Goal: Task Accomplishment & Management: Complete application form

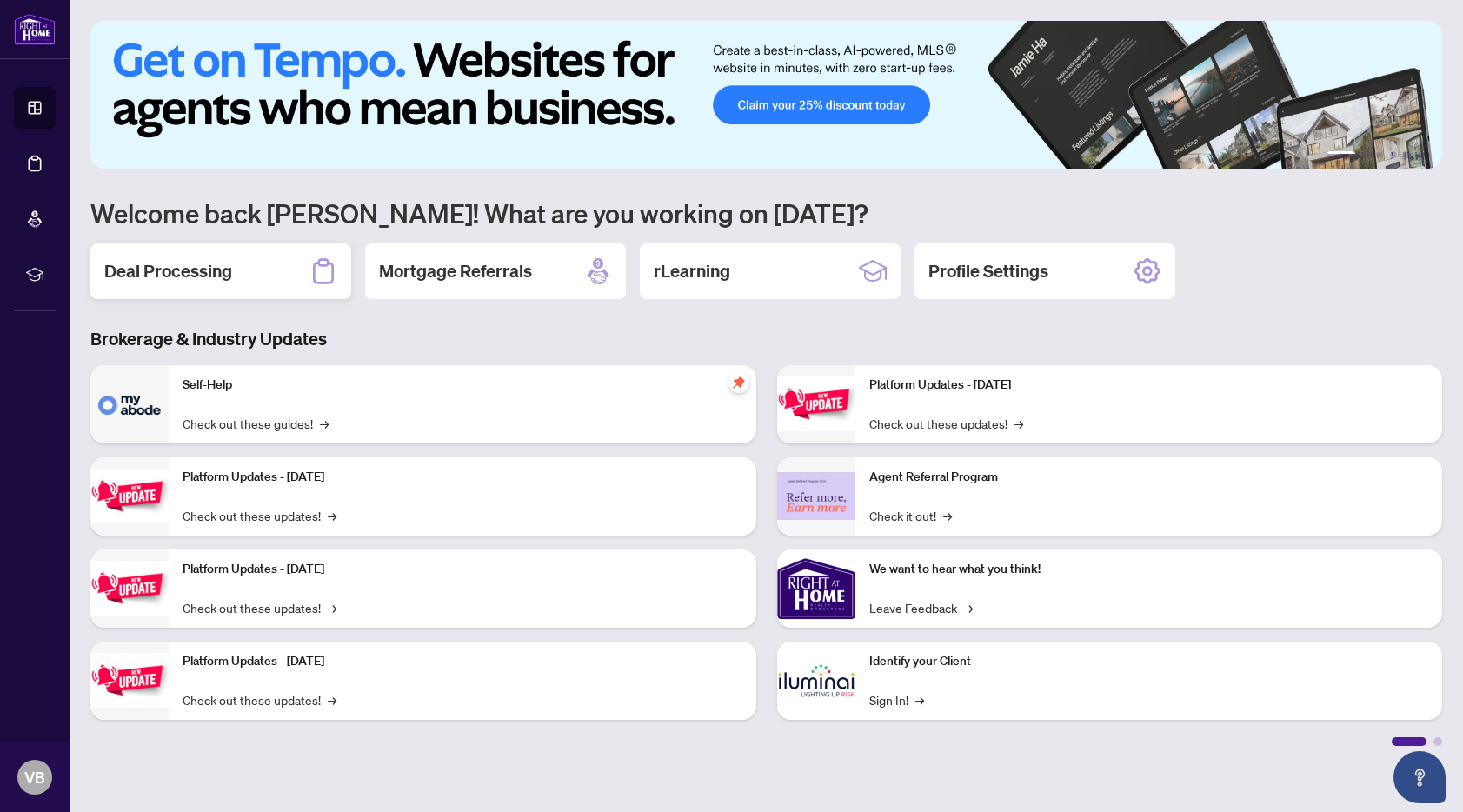
click at [210, 255] on div "Deal Processing" at bounding box center [221, 271] width 261 height 56
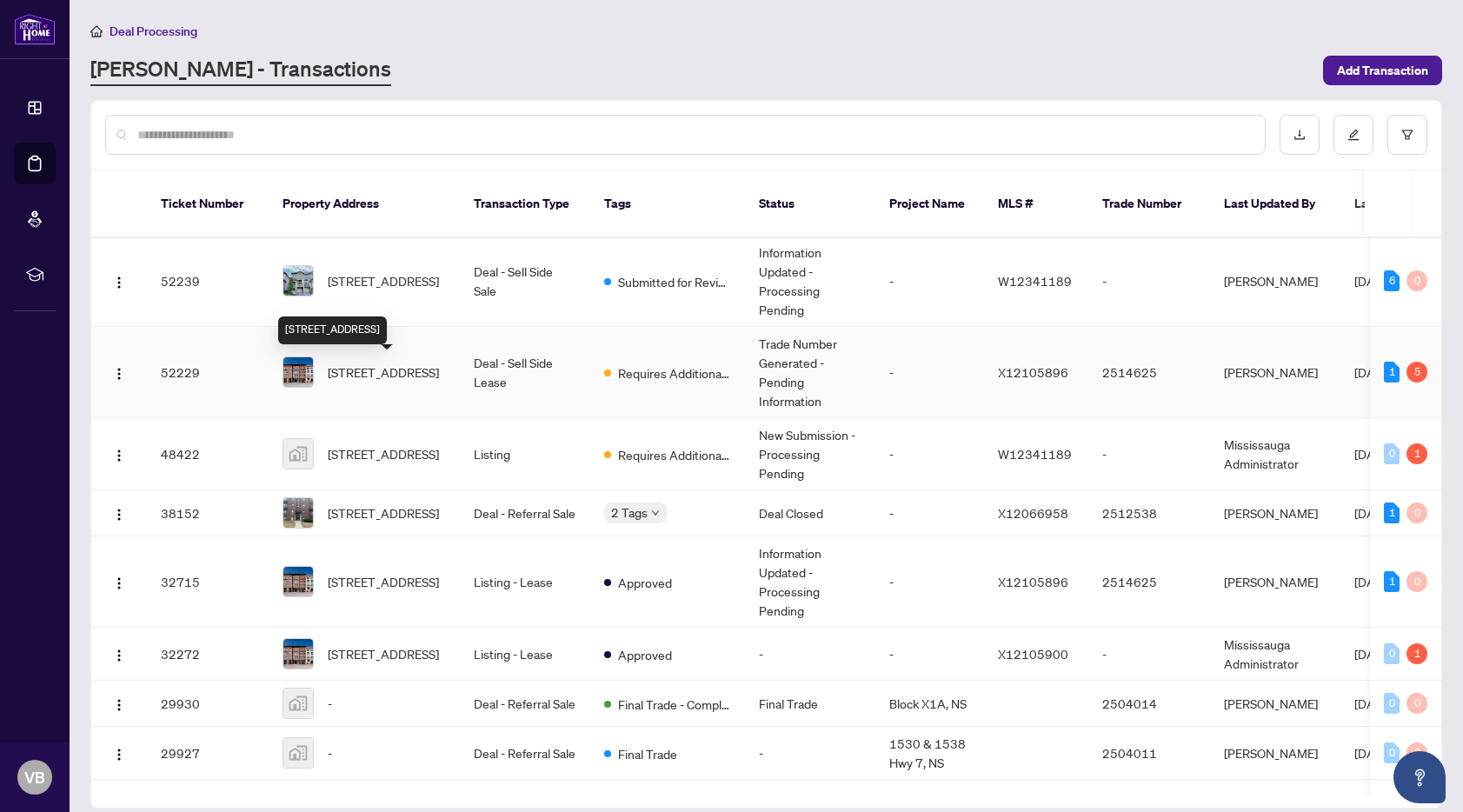
scroll to position [4, 0]
click at [342, 364] on span "[STREET_ADDRESS]" at bounding box center [383, 371] width 111 height 19
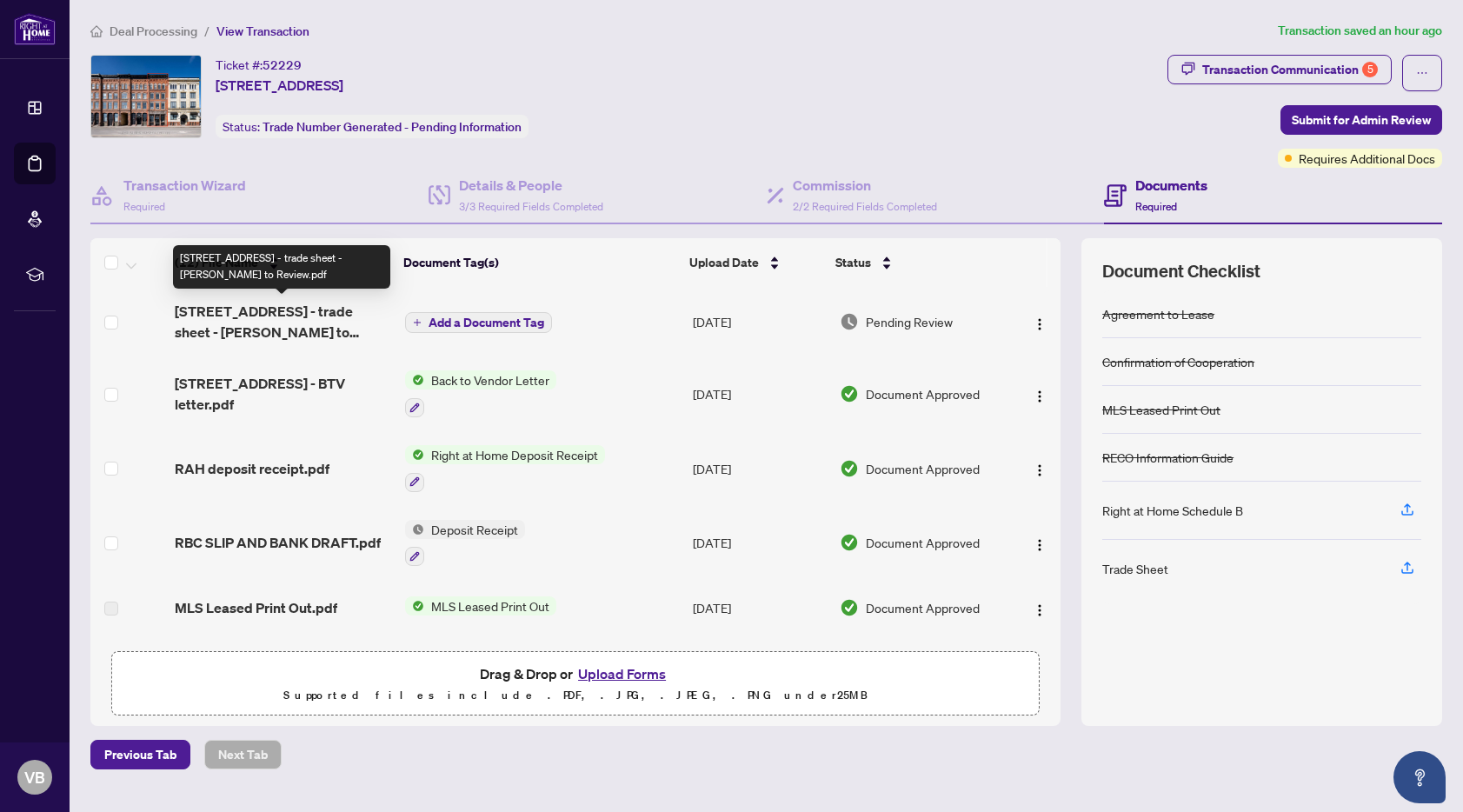
click at [288, 327] on span "[STREET_ADDRESS] - trade sheet - [PERSON_NAME] to Review.pdf" at bounding box center [283, 321] width 217 height 42
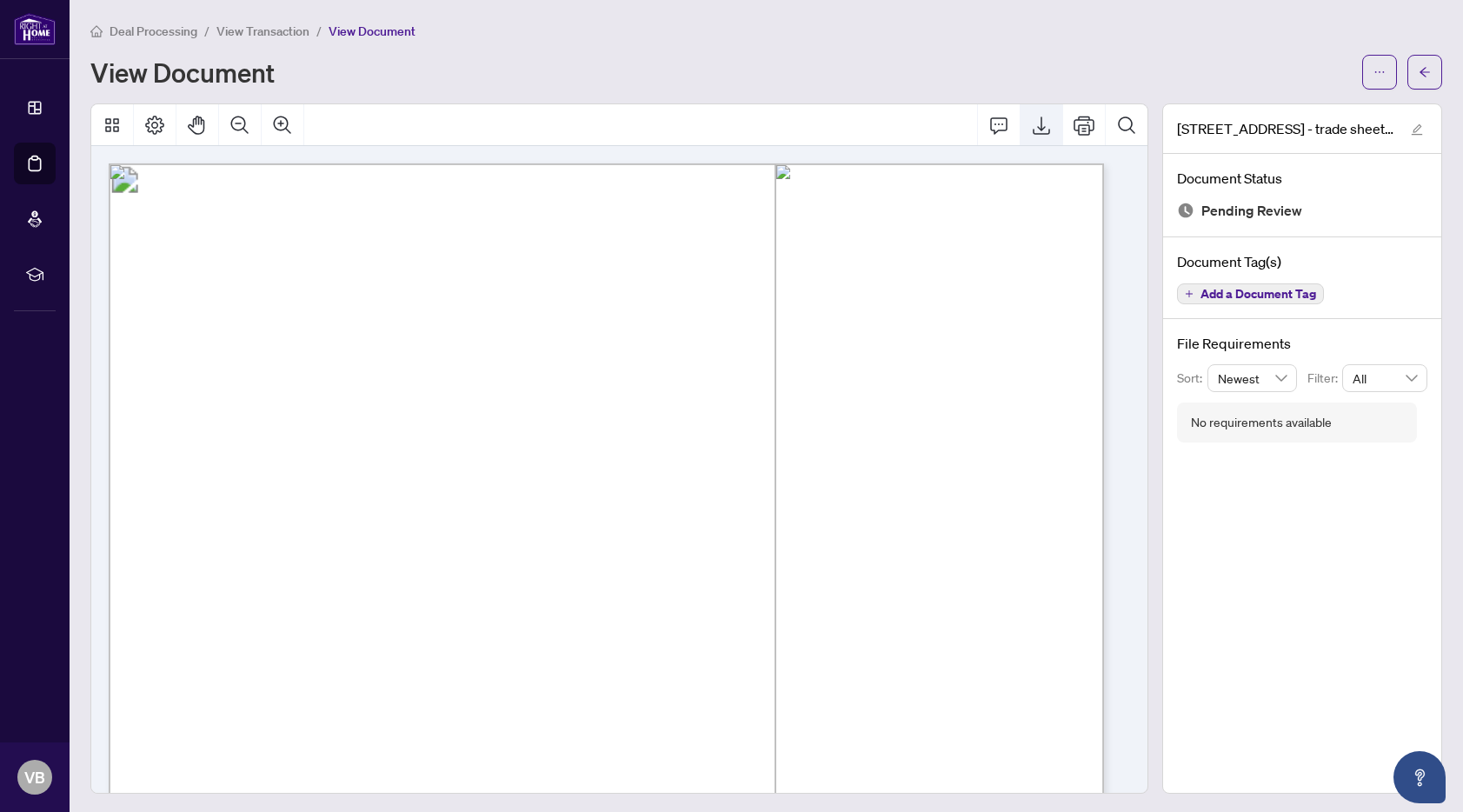
click at [1032, 127] on icon "Export" at bounding box center [1041, 125] width 21 height 21
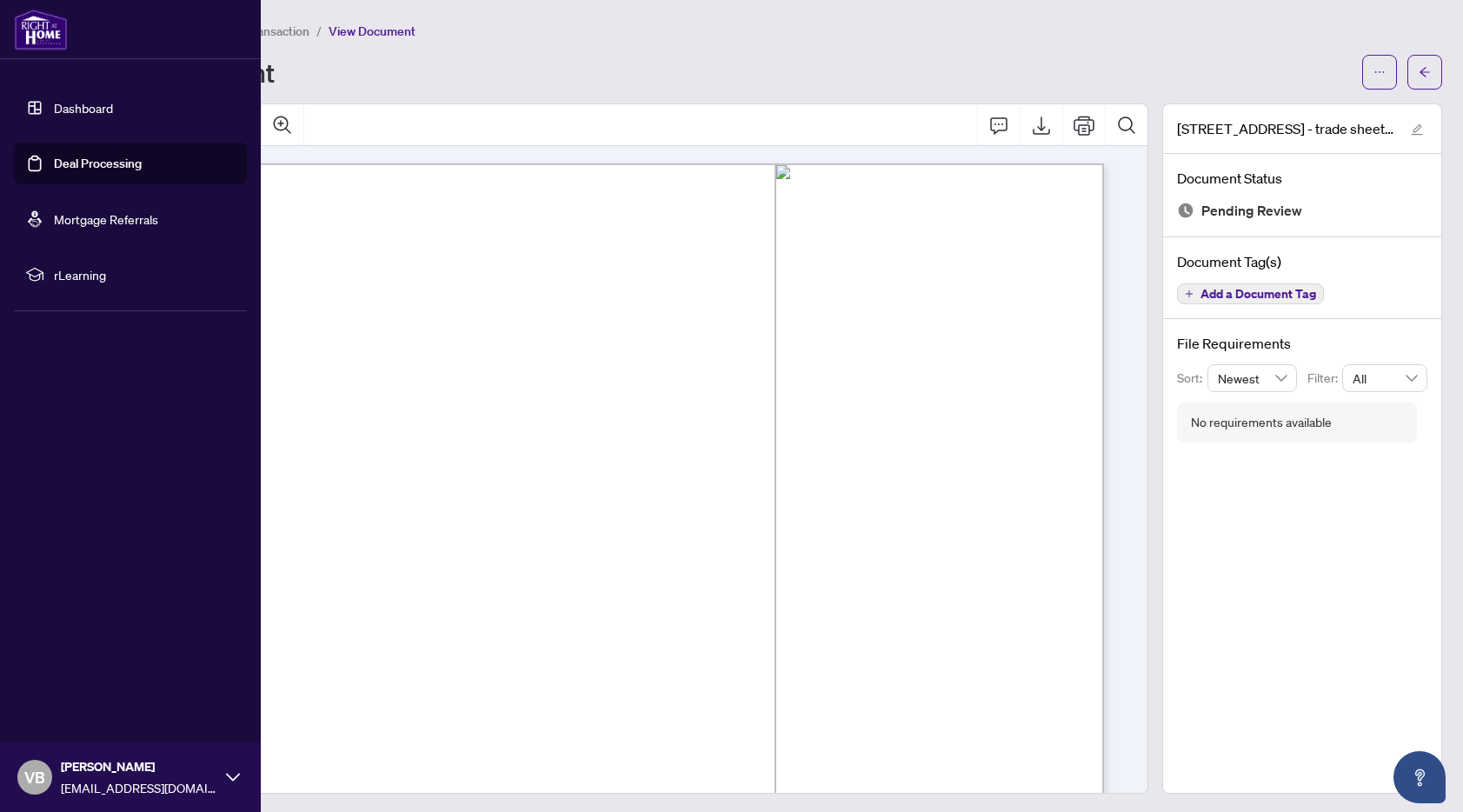
click at [70, 104] on link "Dashboard" at bounding box center [83, 107] width 59 height 16
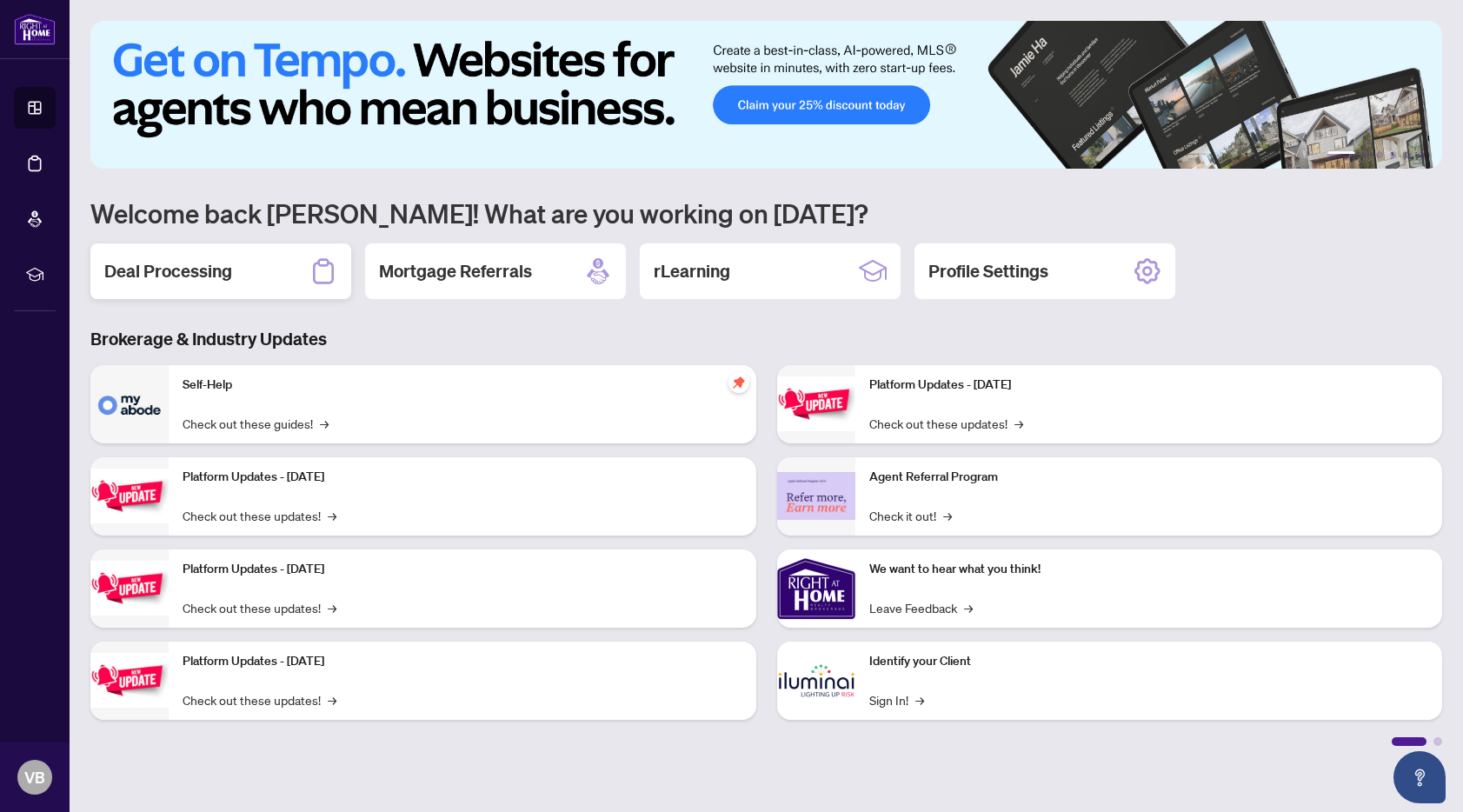
click at [294, 262] on div "Deal Processing" at bounding box center [221, 271] width 261 height 56
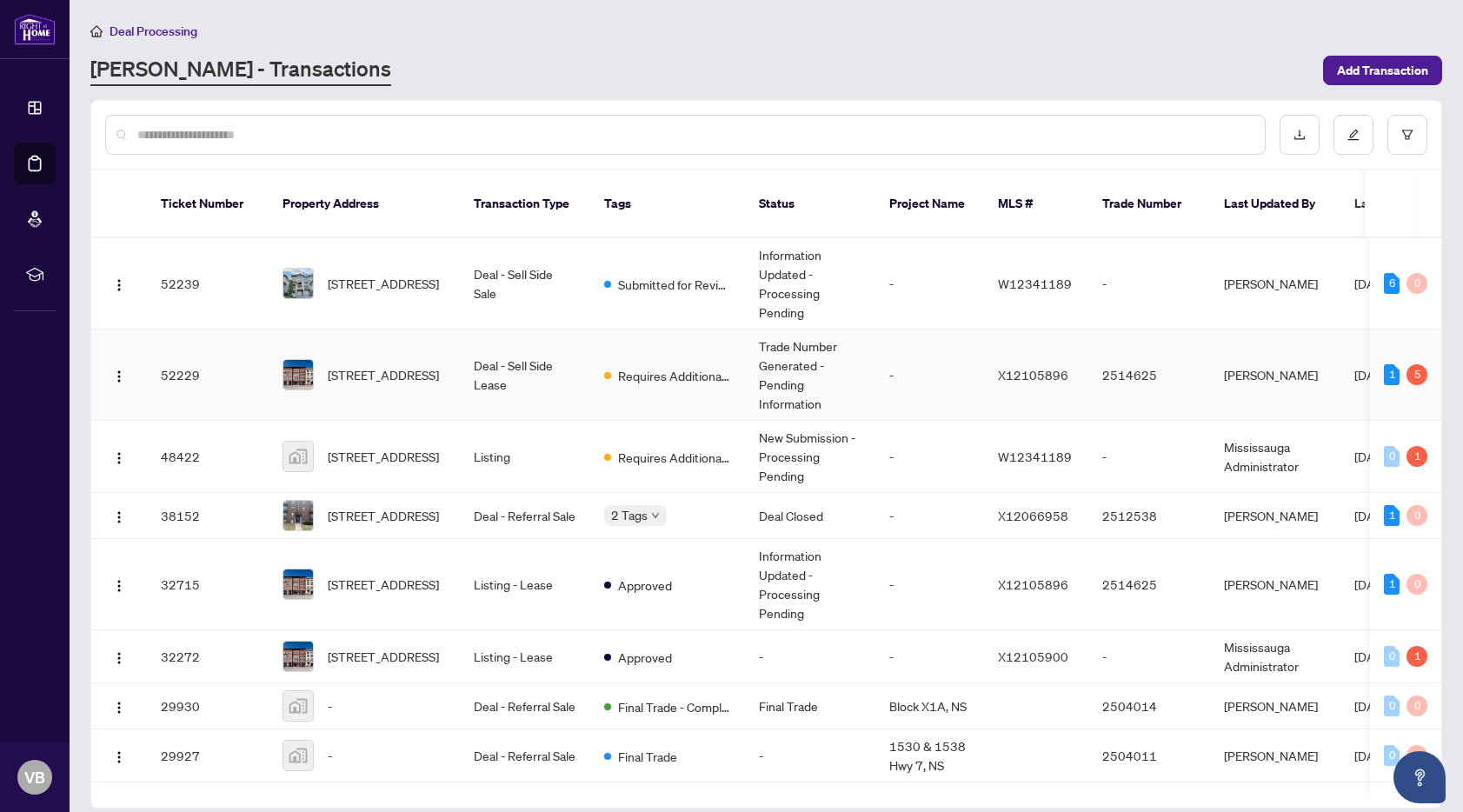
click at [351, 395] on td "[STREET_ADDRESS]" at bounding box center [364, 376] width 192 height 92
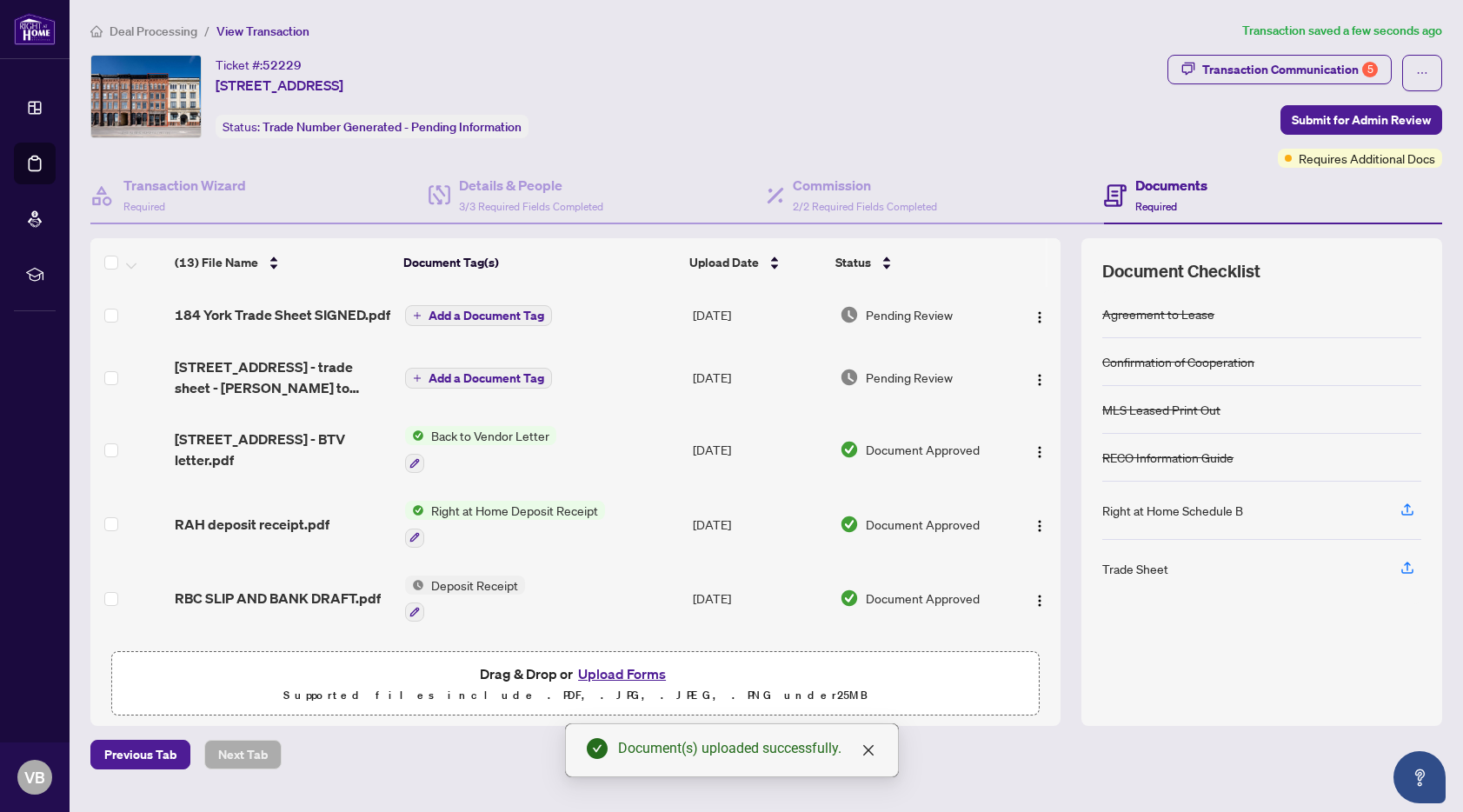
click at [353, 313] on span "184 York Trade Sheet SIGNED.pdf" at bounding box center [282, 315] width 216 height 21
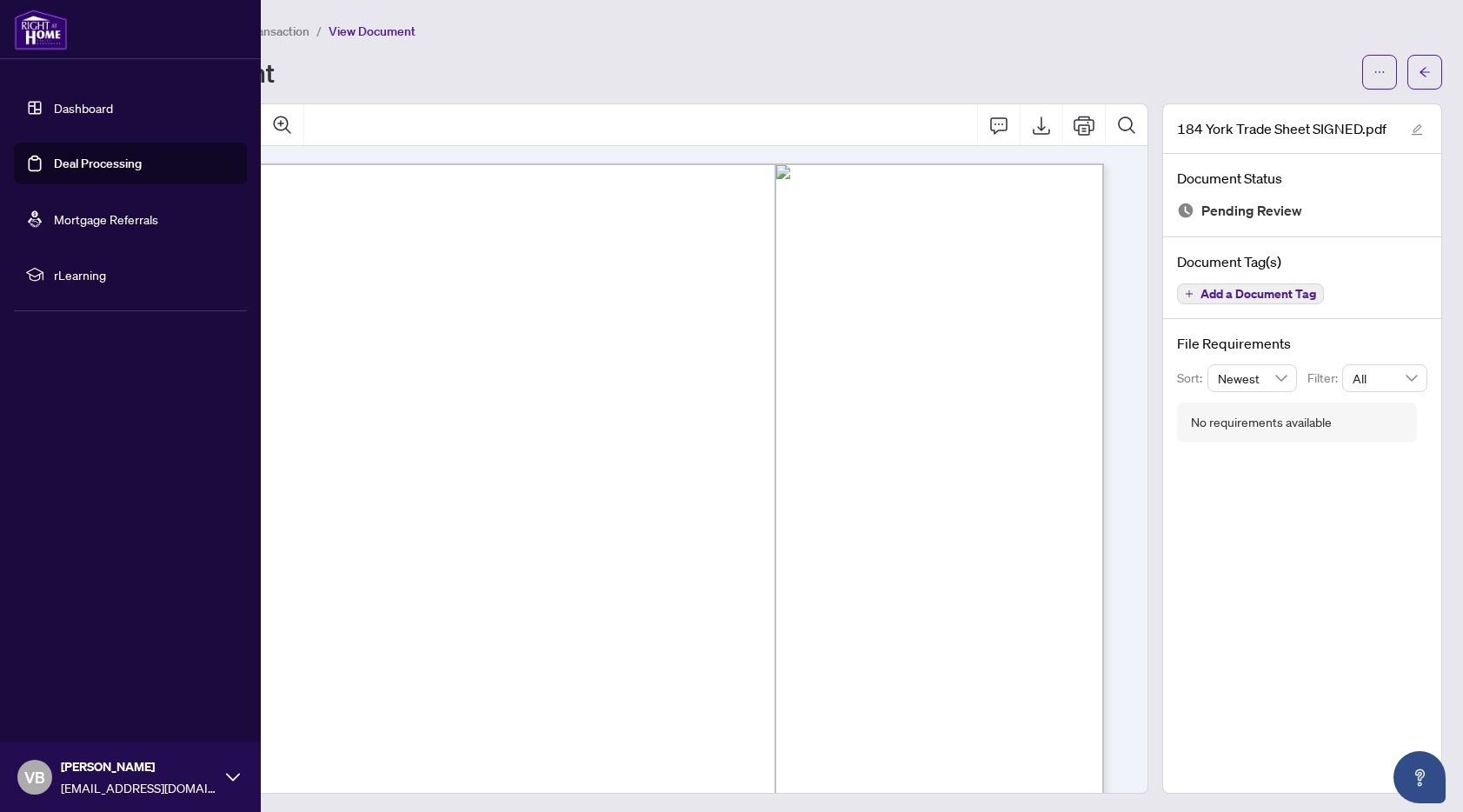
click at [80, 108] on link "Dashboard" at bounding box center [83, 107] width 59 height 16
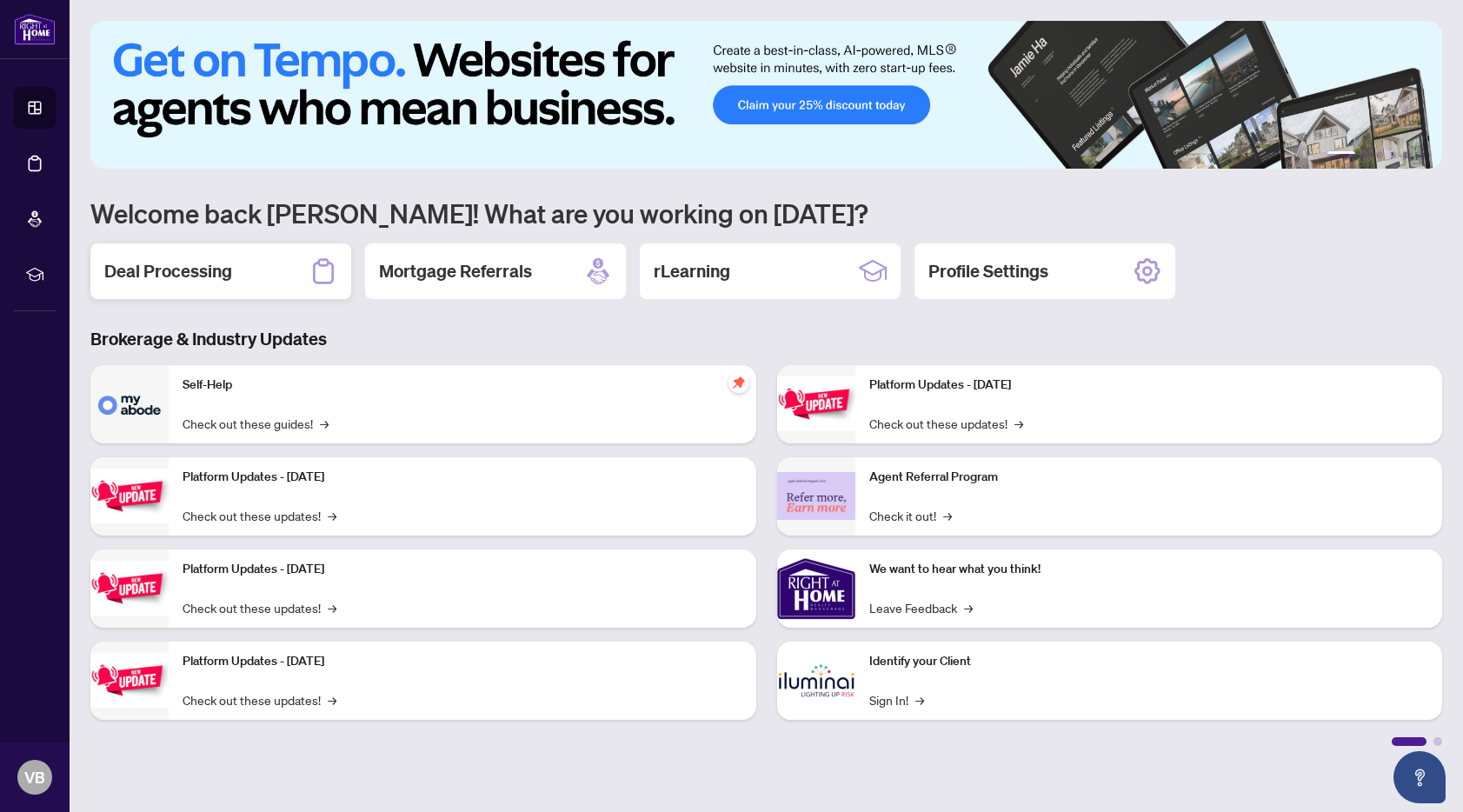
click at [225, 268] on h2 "Deal Processing" at bounding box center [168, 271] width 128 height 24
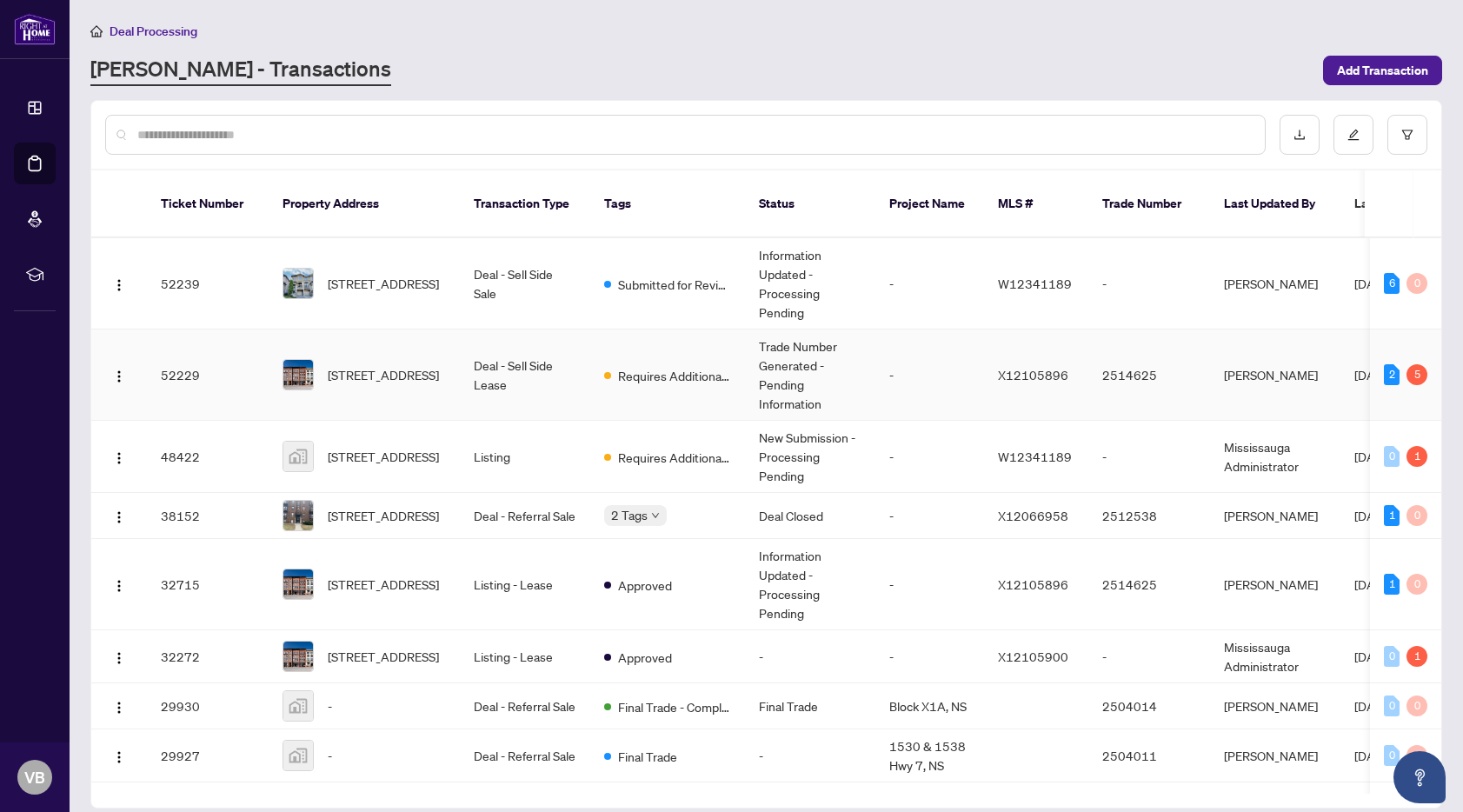
click at [446, 378] on td "[STREET_ADDRESS]" at bounding box center [364, 376] width 192 height 92
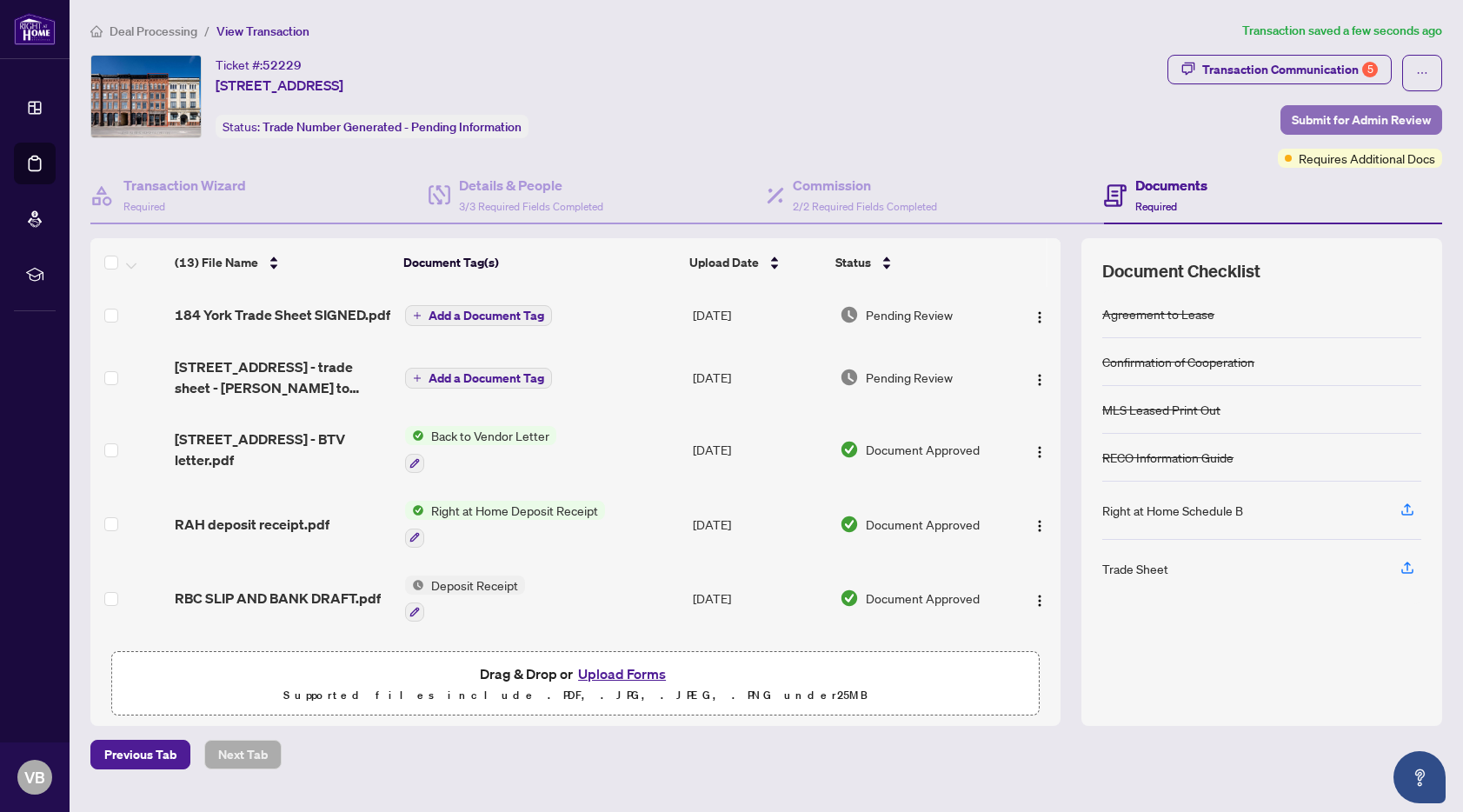
click at [1393, 123] on span "Submit for Admin Review" at bounding box center [1361, 120] width 139 height 28
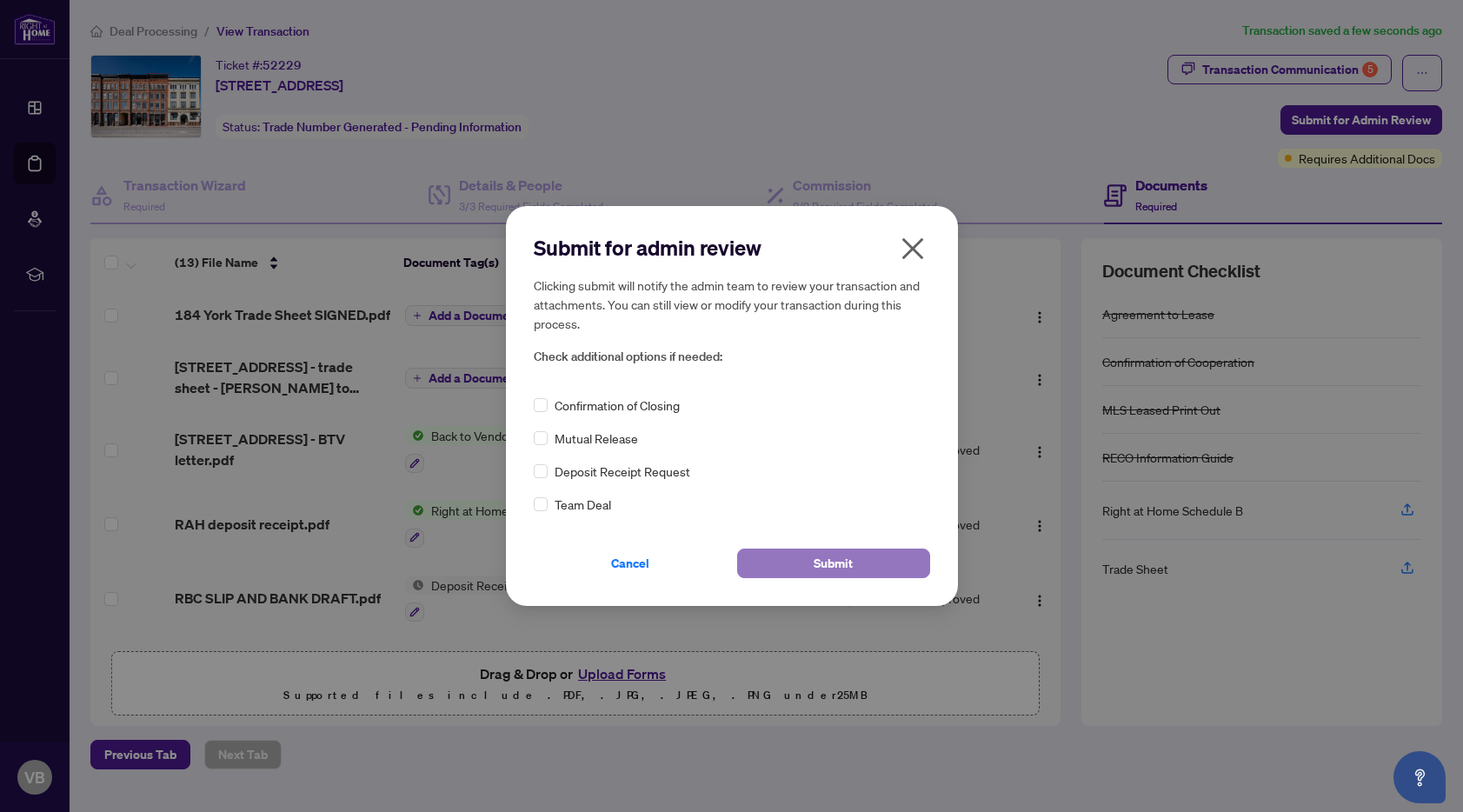
click at [868, 565] on button "Submit" at bounding box center [834, 563] width 193 height 30
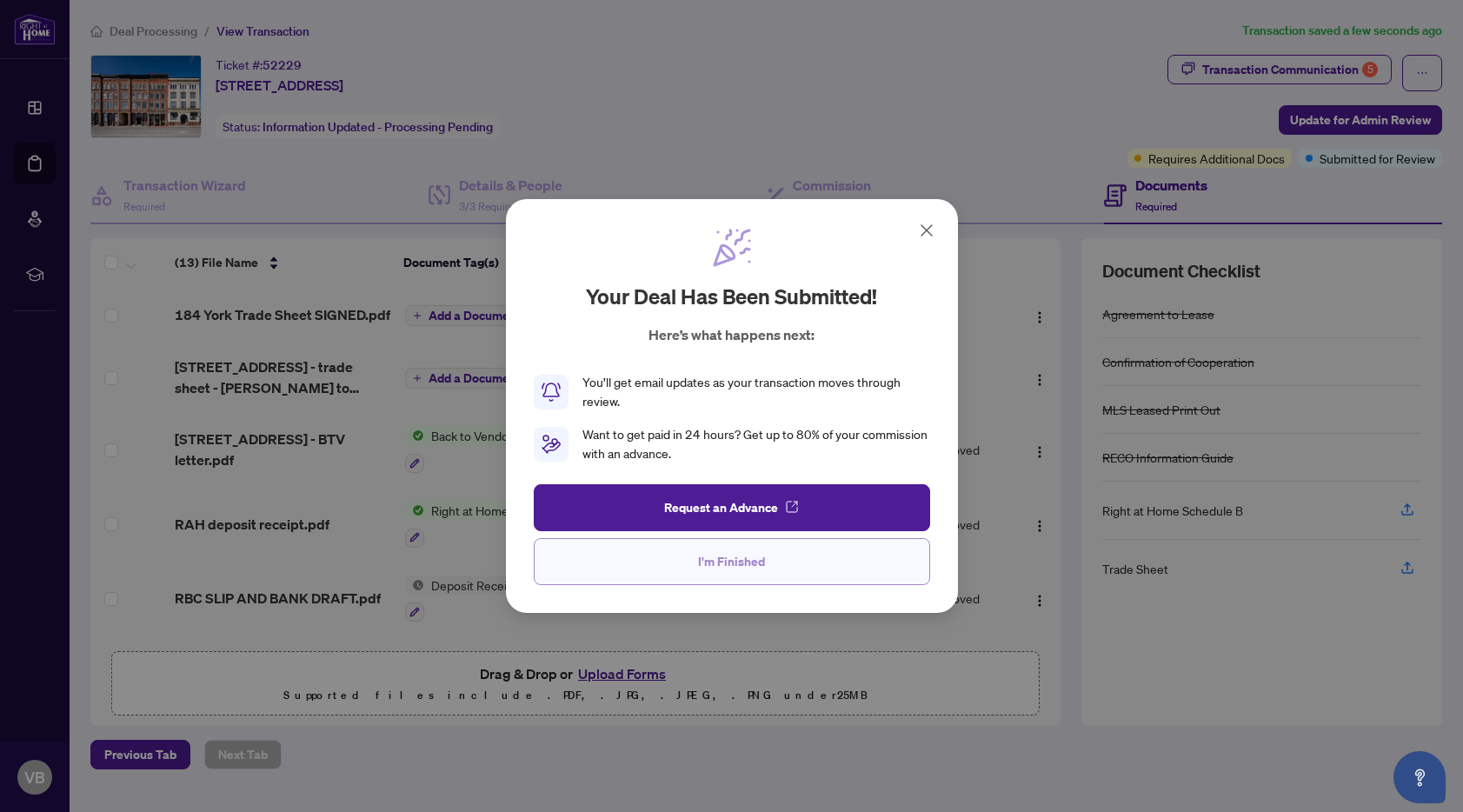
click at [753, 573] on span "I'm Finished" at bounding box center [732, 562] width 67 height 28
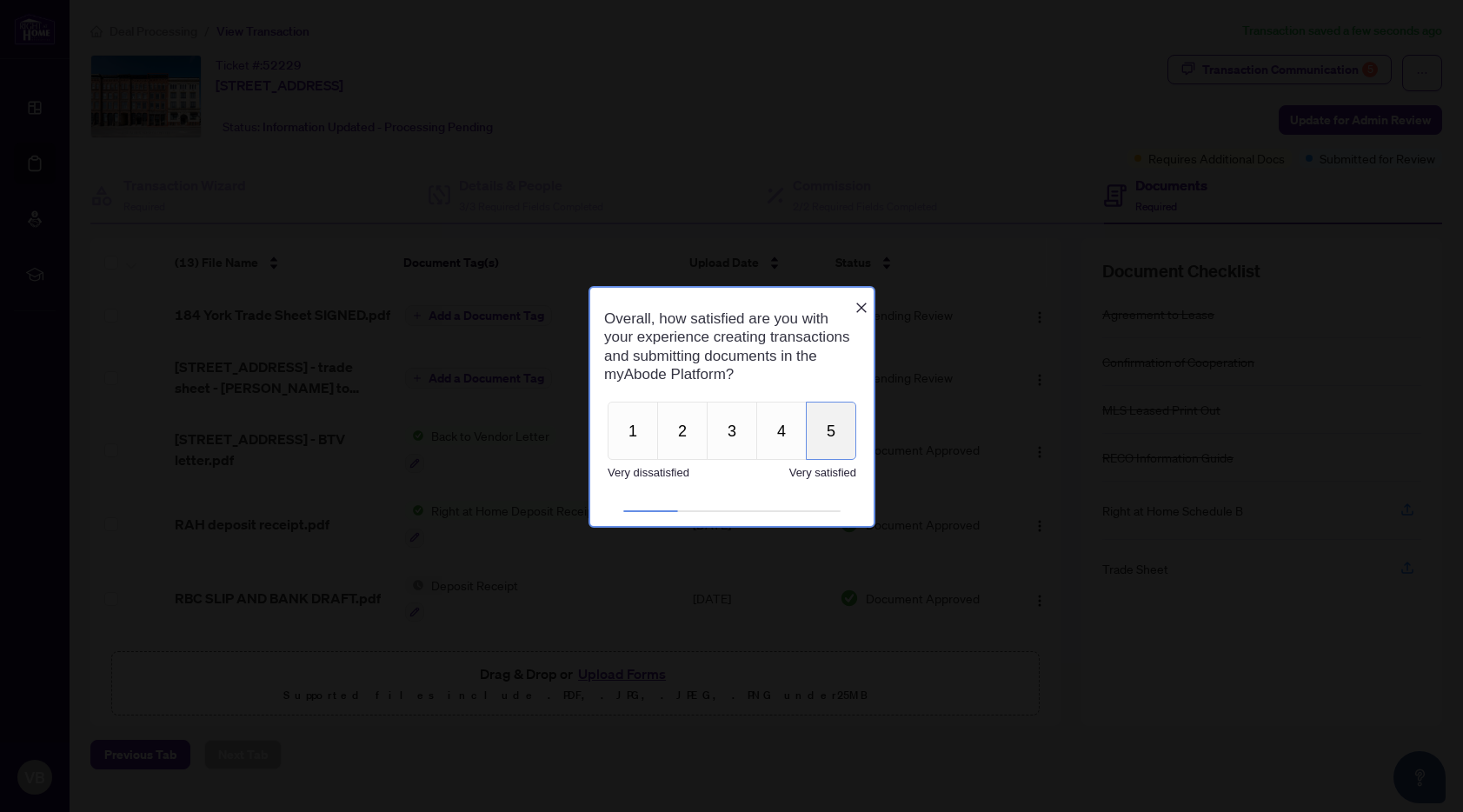
click at [848, 444] on button "5" at bounding box center [830, 430] width 50 height 58
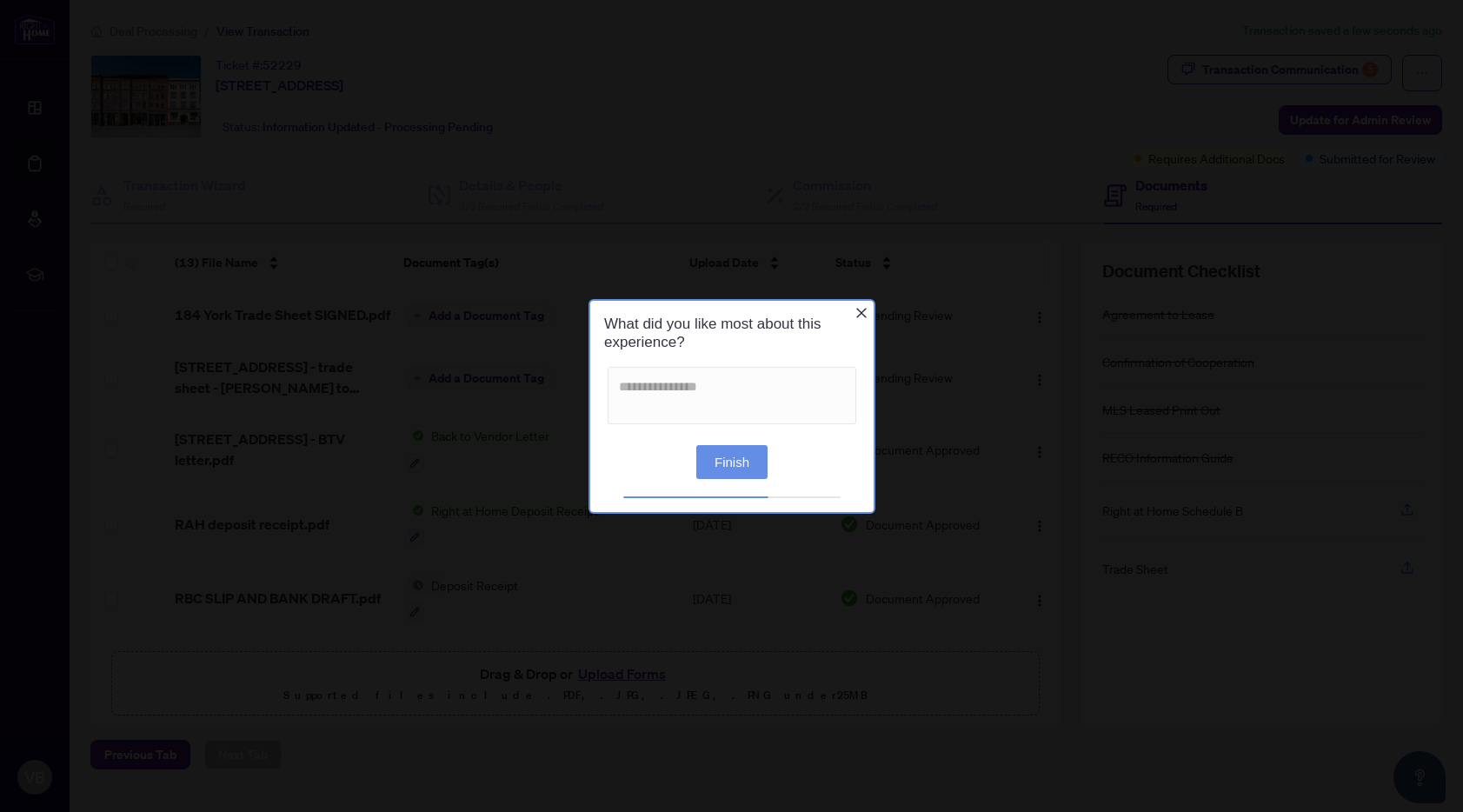
click at [741, 460] on button "Finish" at bounding box center [731, 462] width 71 height 34
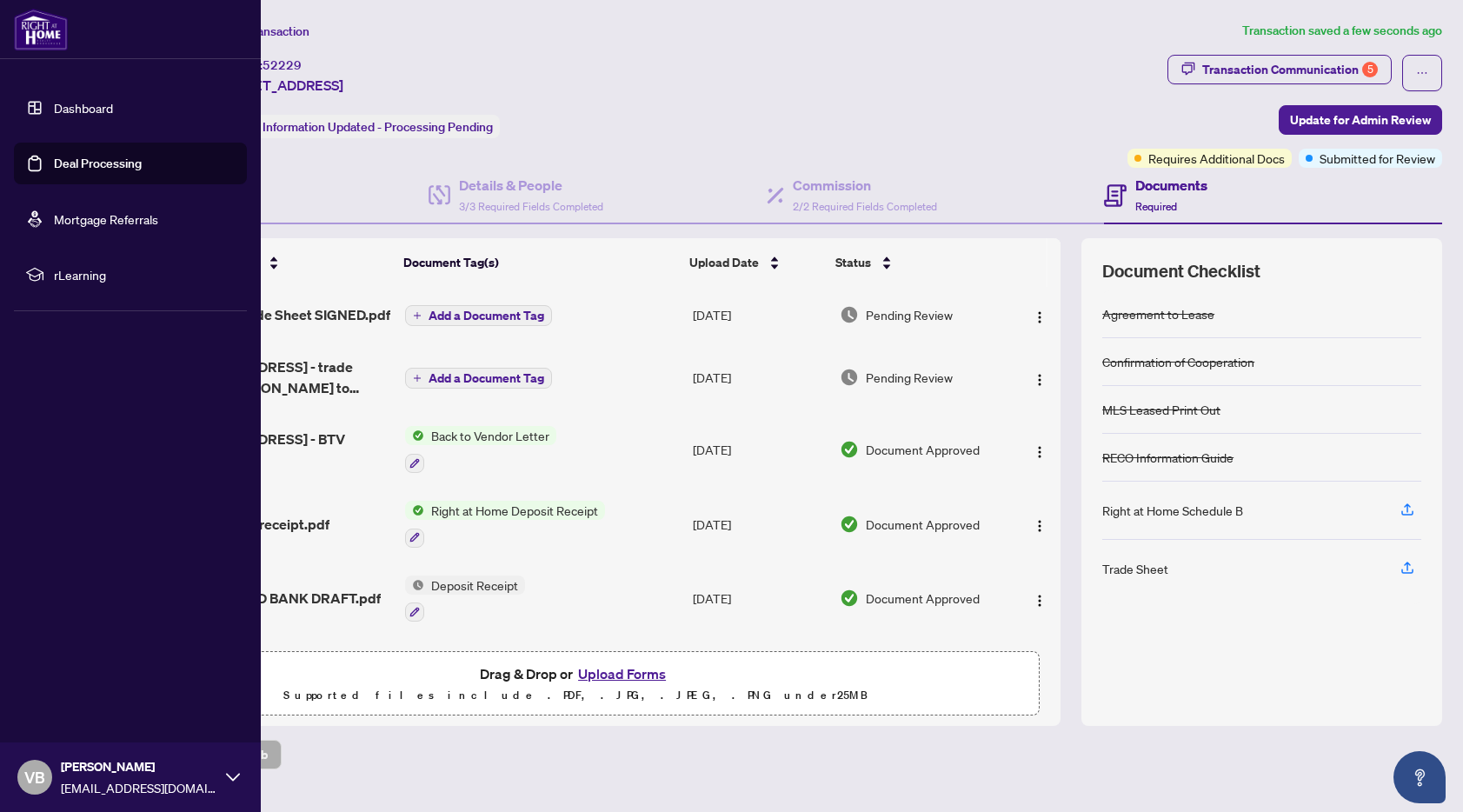
click at [54, 107] on link "Dashboard" at bounding box center [83, 107] width 59 height 16
